Goal: Task Accomplishment & Management: Manage account settings

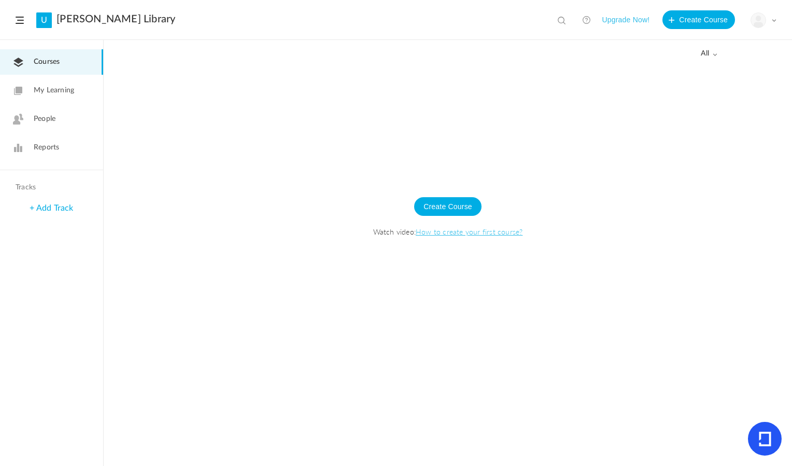
click at [763, 17] on img at bounding box center [758, 20] width 15 height 15
click at [724, 79] on link "Current Plan" at bounding box center [727, 84] width 97 height 19
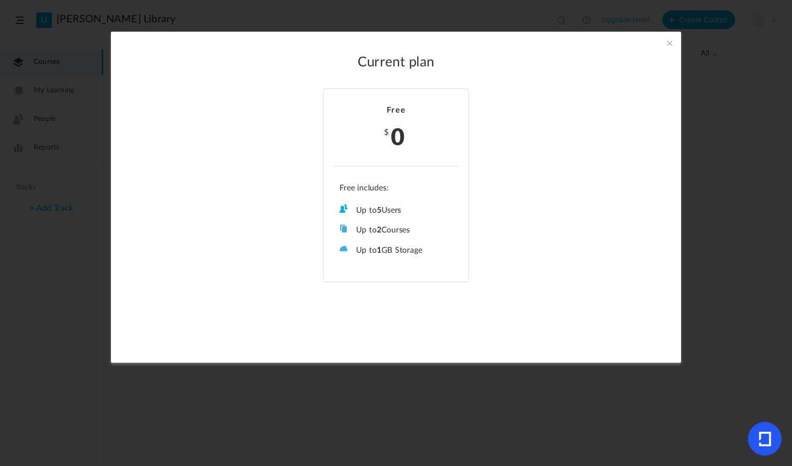
click at [724, 79] on section "Current plan Free $ 0 Up to 5 Users Up to 2 Courses Up to 0 Tracks Up to 1 GB S…" at bounding box center [396, 233] width 792 height 466
click at [664, 44] on span at bounding box center [669, 42] width 11 height 11
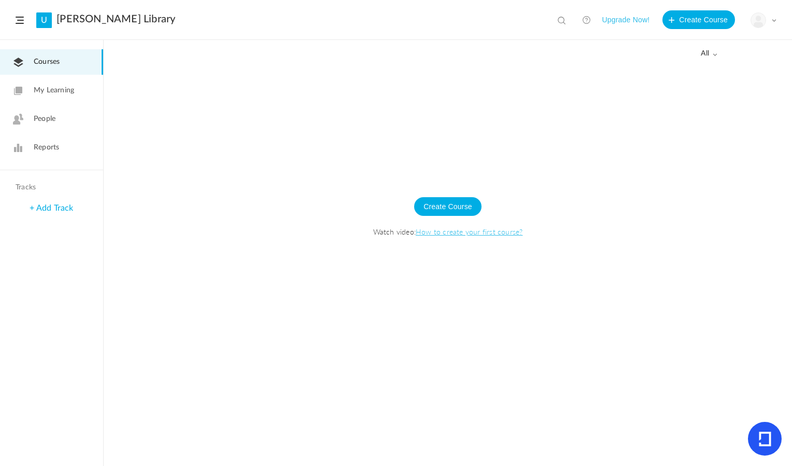
click at [758, 15] on img at bounding box center [758, 20] width 15 height 15
click at [699, 47] on link "My Profile" at bounding box center [727, 45] width 97 height 19
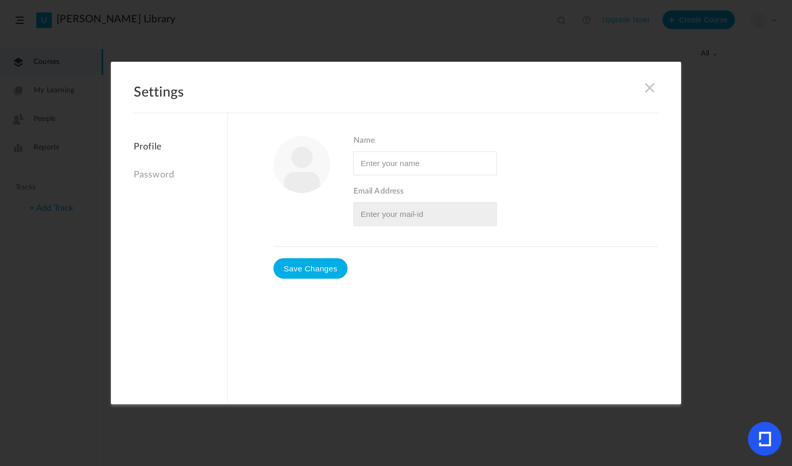
type input "Lachariot [PERSON_NAME]"
type input "[EMAIL_ADDRESS][DOMAIN_NAME]"
click at [650, 93] on span at bounding box center [650, 87] width 11 height 11
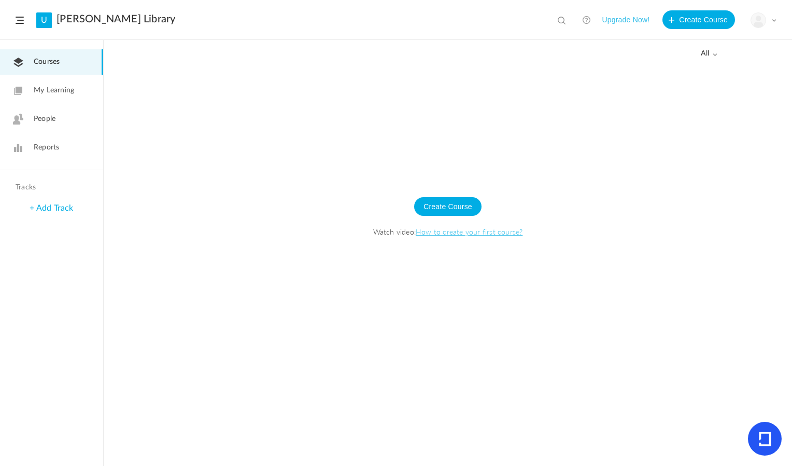
click at [756, 447] on icon at bounding box center [765, 439] width 34 height 34
click at [763, 24] on img at bounding box center [758, 20] width 15 height 15
